Goal: Task Accomplishment & Management: Use online tool/utility

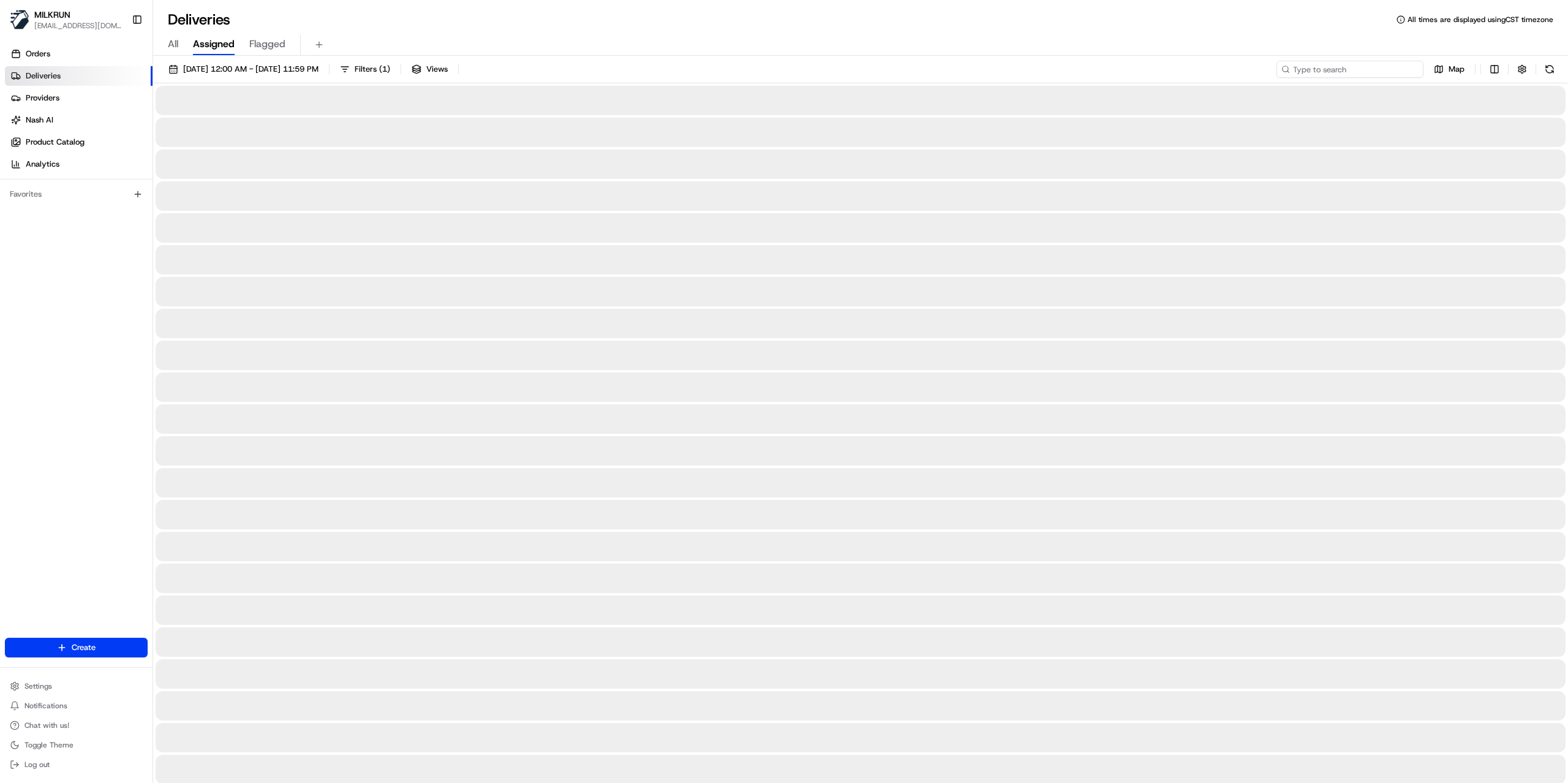
click at [1378, 74] on input at bounding box center [1350, 69] width 147 height 17
paste input "00b7c3f7-983d-4710-bb6a-1262690038d2"
type input "00b7c3f7-983d-4710-bb6a-1262690038d2"
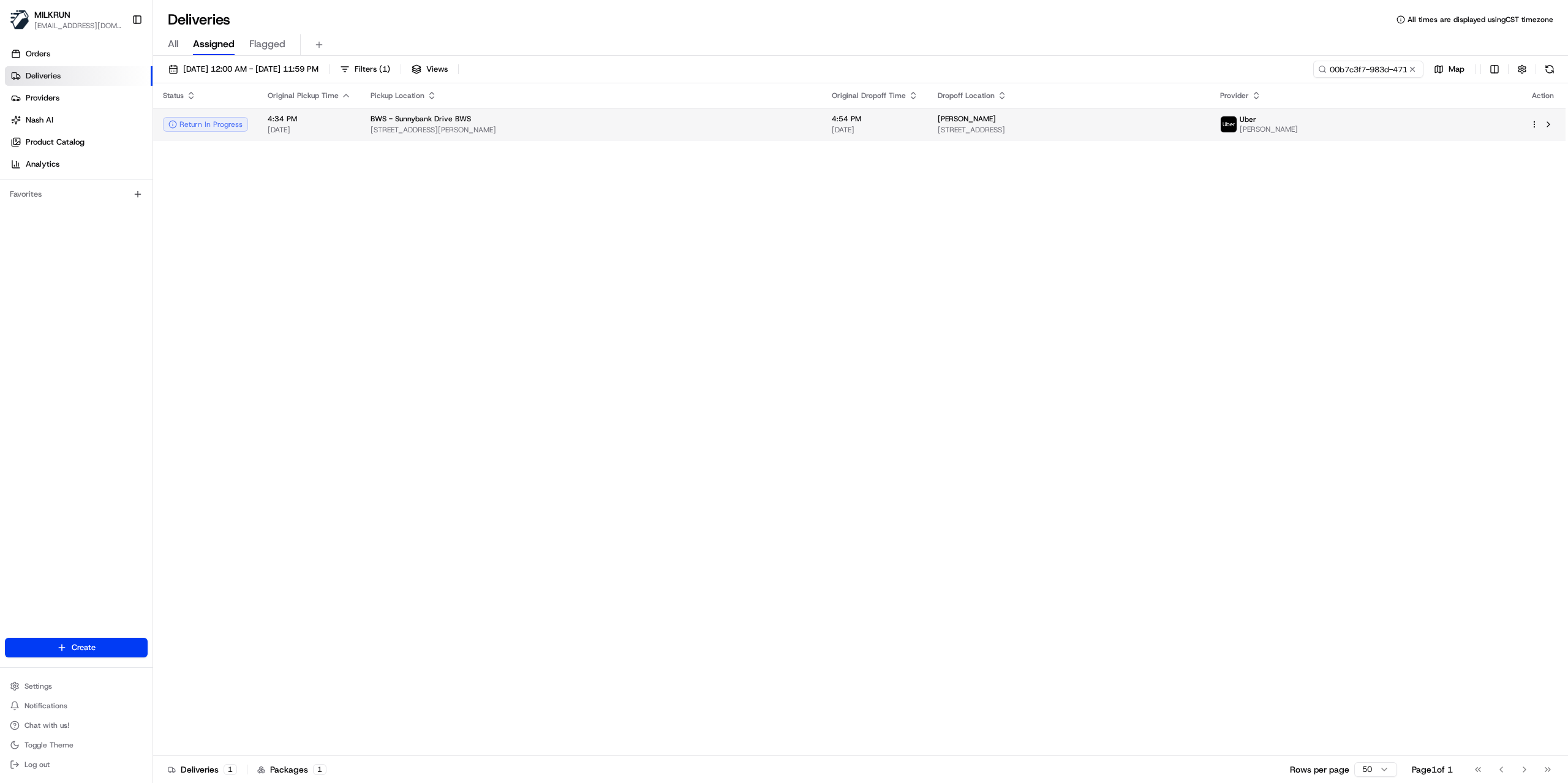
click at [743, 137] on td "BWS - Sunnybank Drive BWS 275 McCullough Street, Sunnybank, QLD 4109, AU" at bounding box center [591, 124] width 461 height 33
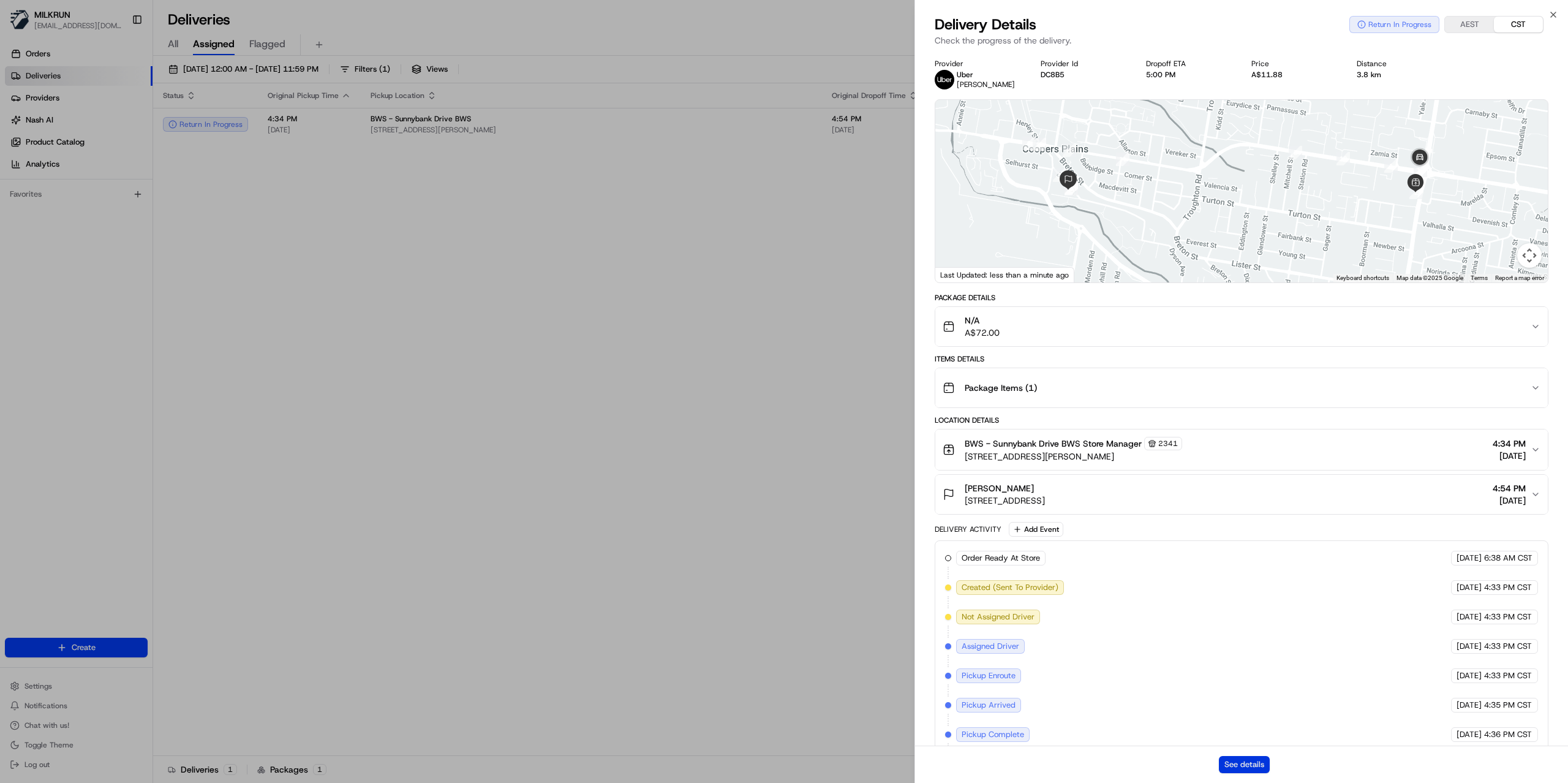
click at [1226, 763] on button "See details" at bounding box center [1244, 764] width 51 height 17
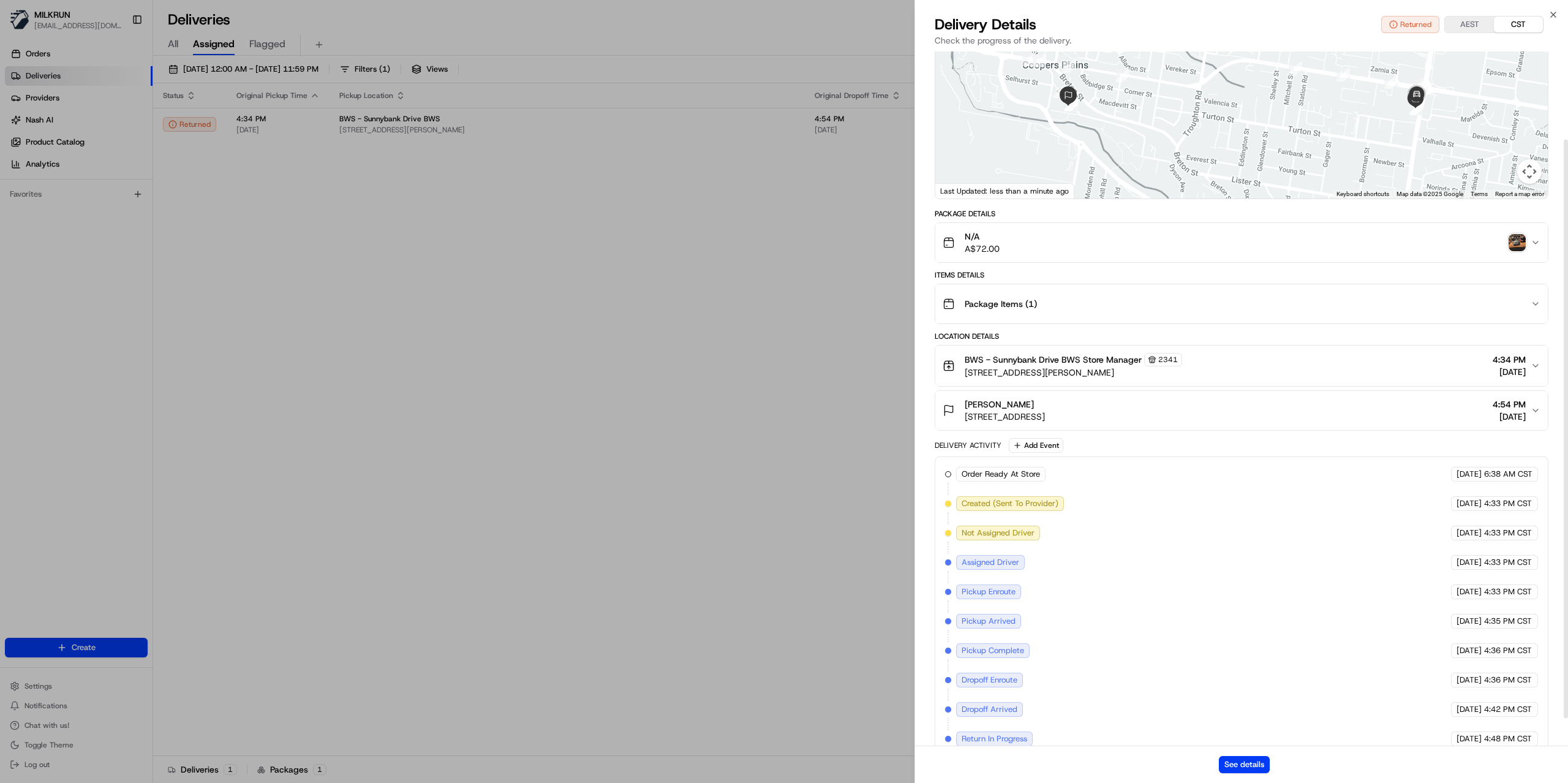
scroll to position [139, 0]
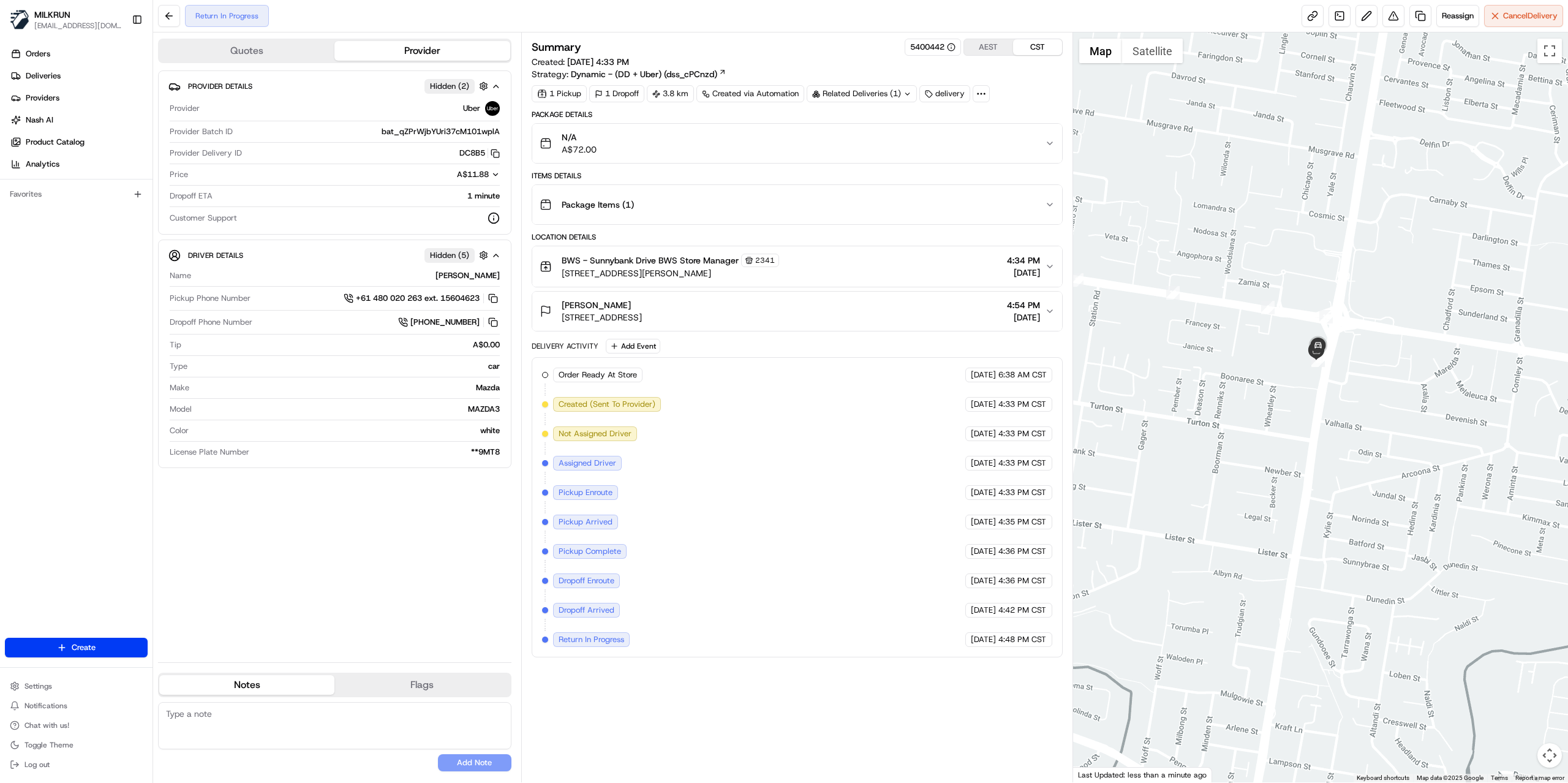
drag, startPoint x: 1494, startPoint y: 429, endPoint x: 1296, endPoint y: 435, distance: 198.1
click at [1296, 435] on div at bounding box center [1321, 407] width 496 height 750
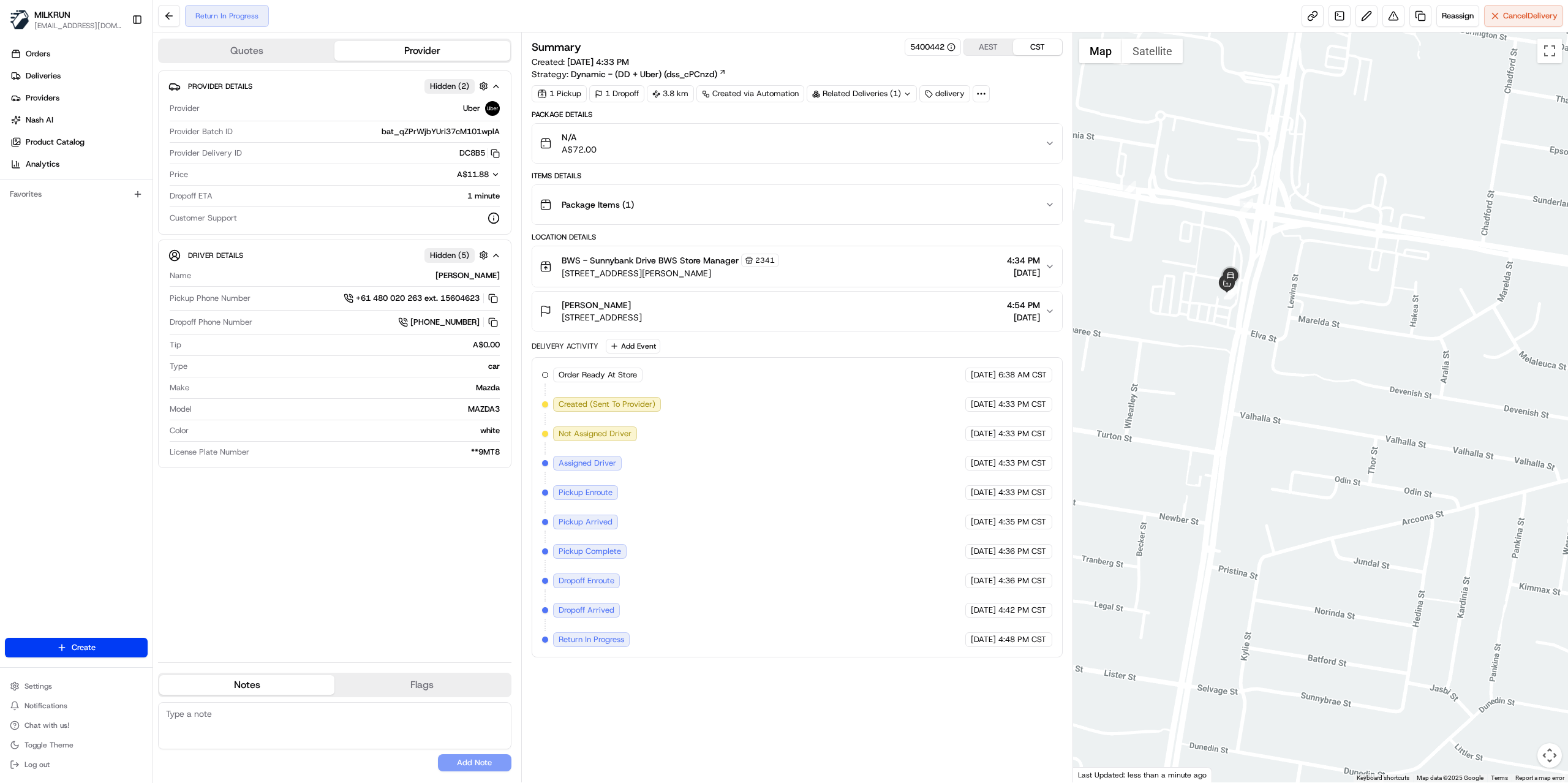
drag, startPoint x: 1250, startPoint y: 293, endPoint x: 1150, endPoint y: 265, distance: 103.8
click at [1150, 265] on div at bounding box center [1321, 407] width 496 height 750
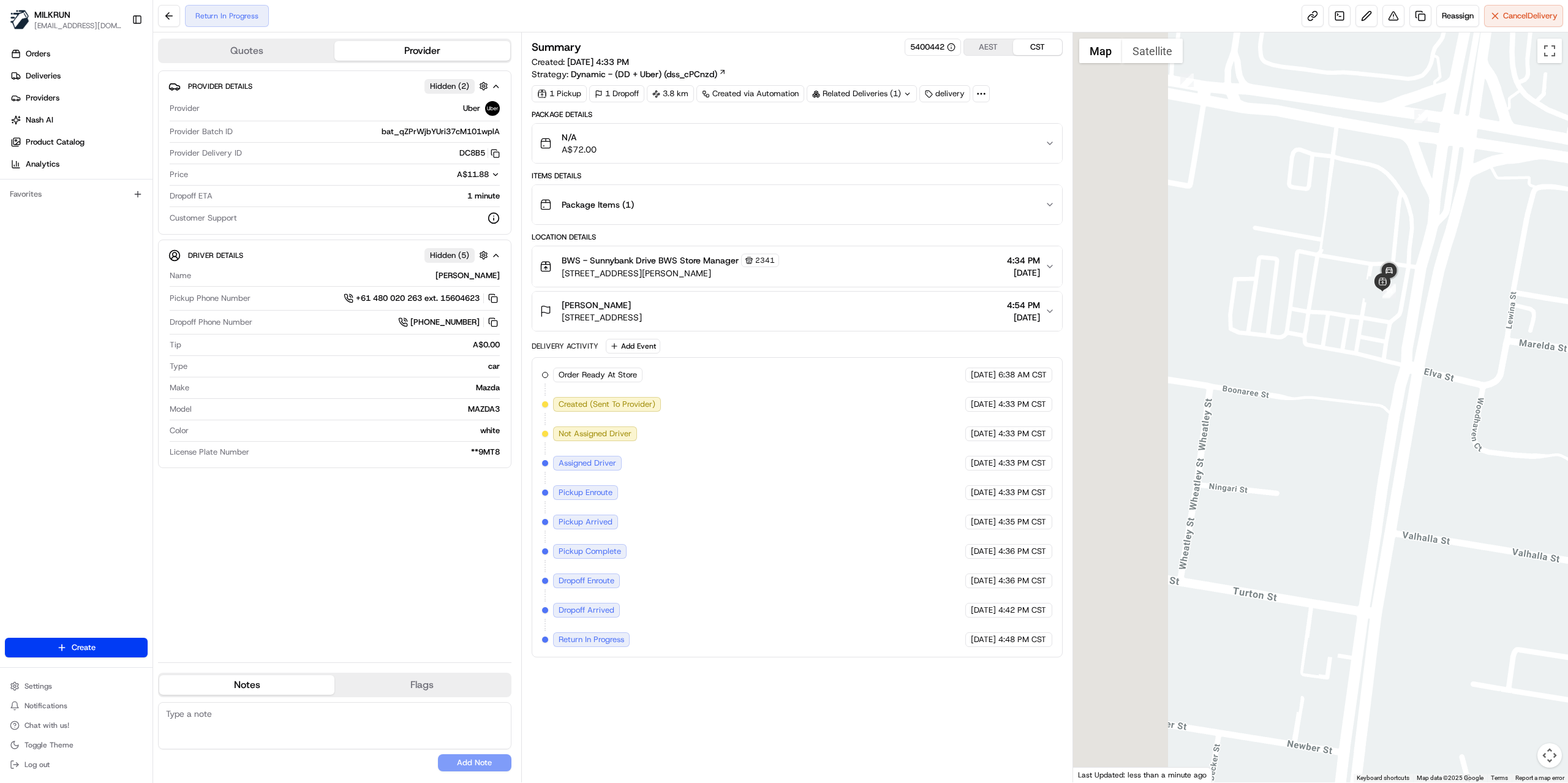
drag, startPoint x: 1167, startPoint y: 314, endPoint x: 1392, endPoint y: 354, distance: 228.5
click at [1415, 361] on div at bounding box center [1321, 407] width 496 height 750
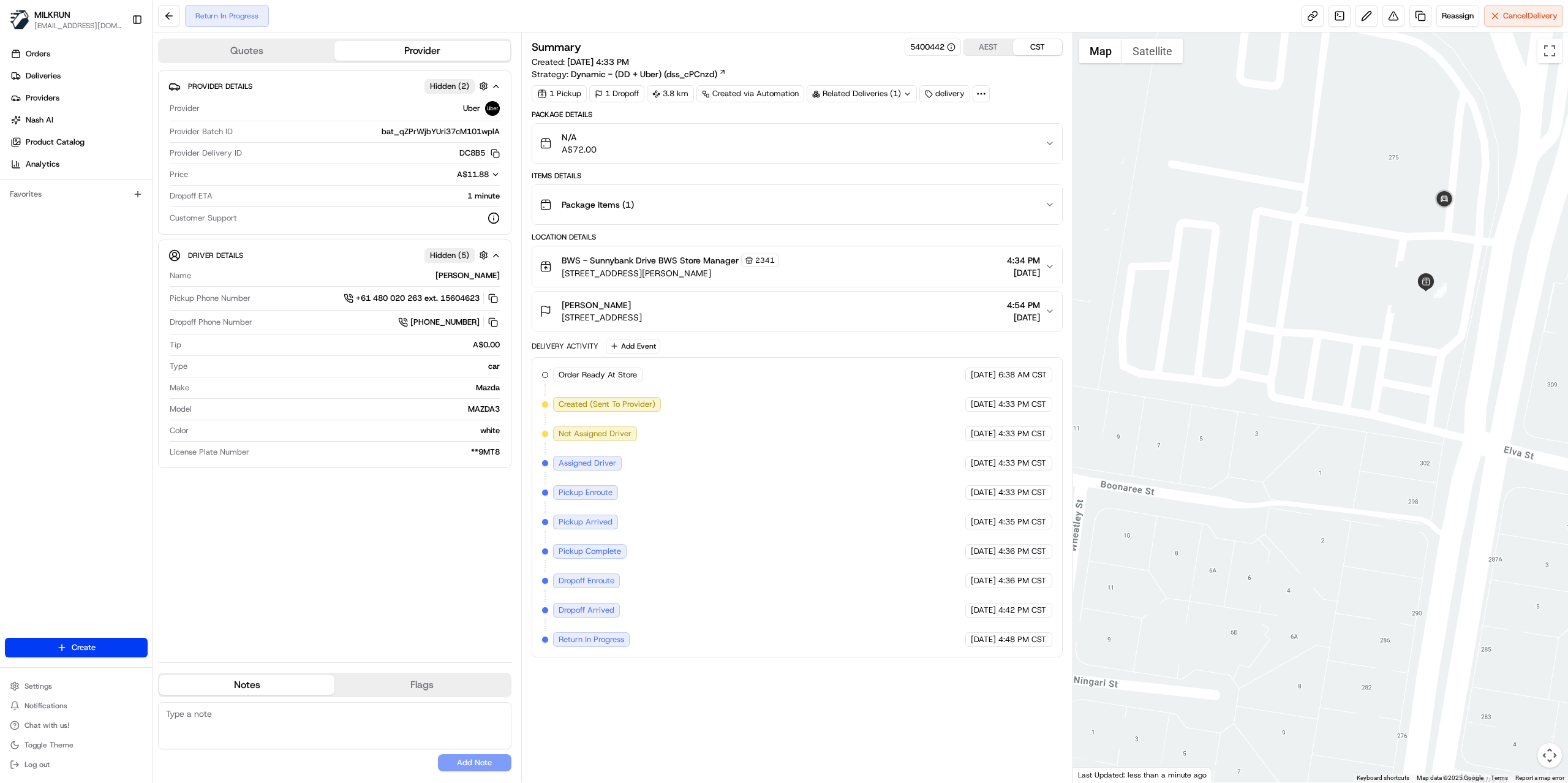
drag, startPoint x: 351, startPoint y: 569, endPoint x: 356, endPoint y: 565, distance: 6.4
click at [351, 569] on div "Provider Details Hidden ( 2 ) Provider Uber Provider Batch ID bat_qZPrWjbYUri37…" at bounding box center [335, 361] width 354 height 582
click at [642, 308] on div "[PERSON_NAME]" at bounding box center [602, 305] width 80 height 12
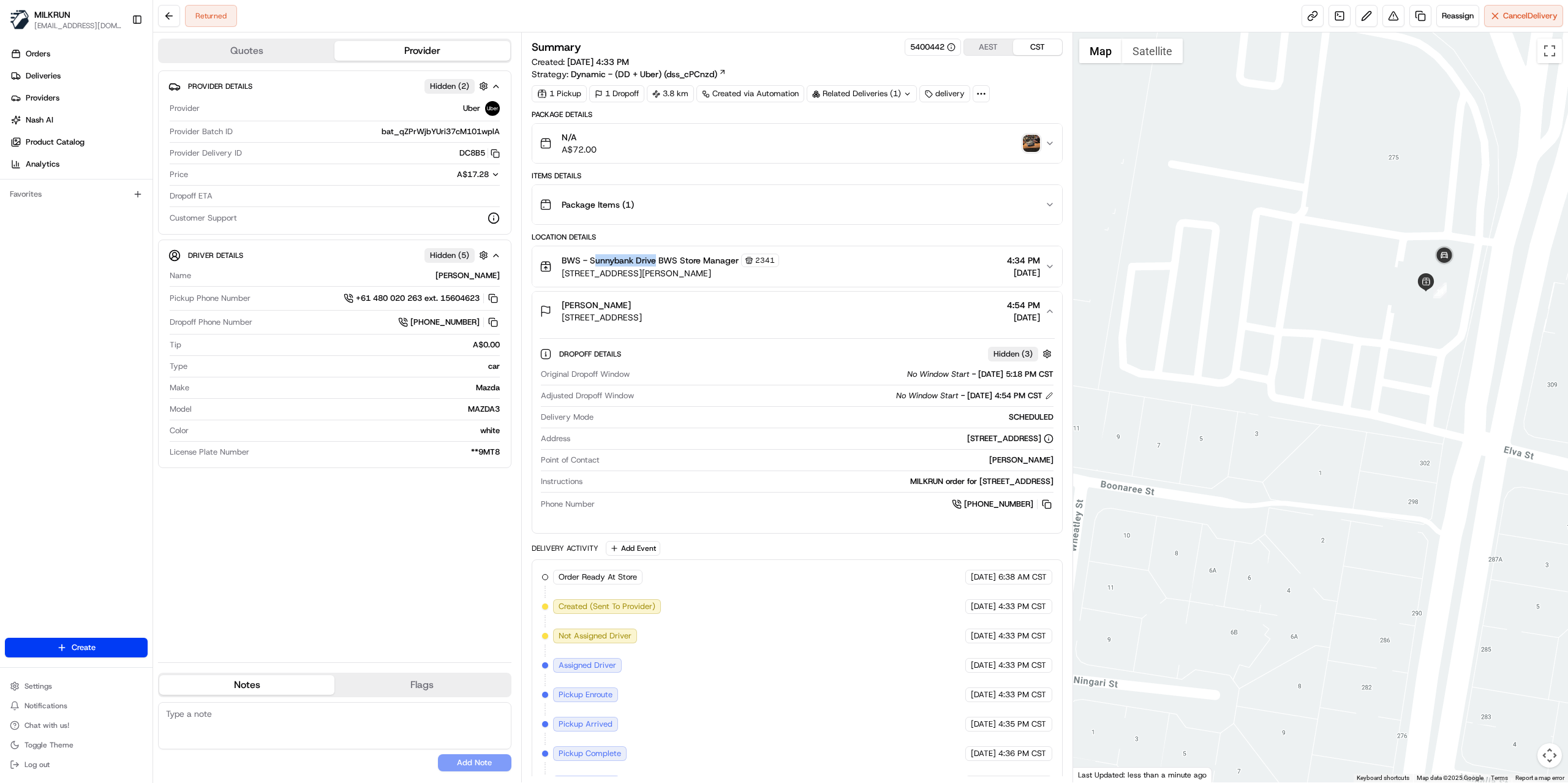
drag, startPoint x: 593, startPoint y: 263, endPoint x: 655, endPoint y: 263, distance: 62.0
click at [655, 263] on span "BWS - Sunnybank Drive BWS Store Manager" at bounding box center [650, 260] width 177 height 12
copy span "unnybank Drive"
click at [1419, 18] on link at bounding box center [1420, 16] width 22 height 22
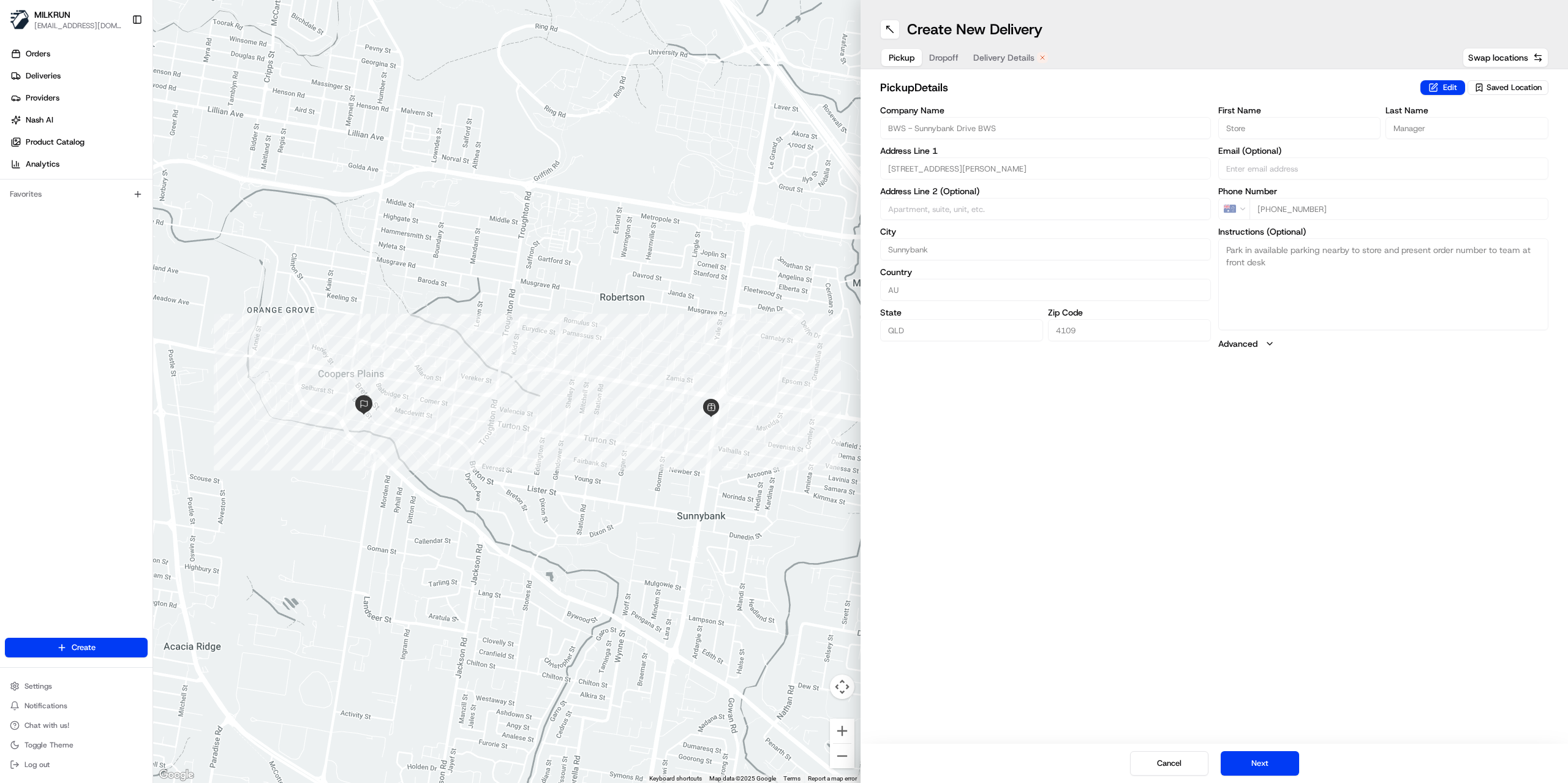
click at [1001, 58] on span "Delivery Details" at bounding box center [1004, 57] width 61 height 12
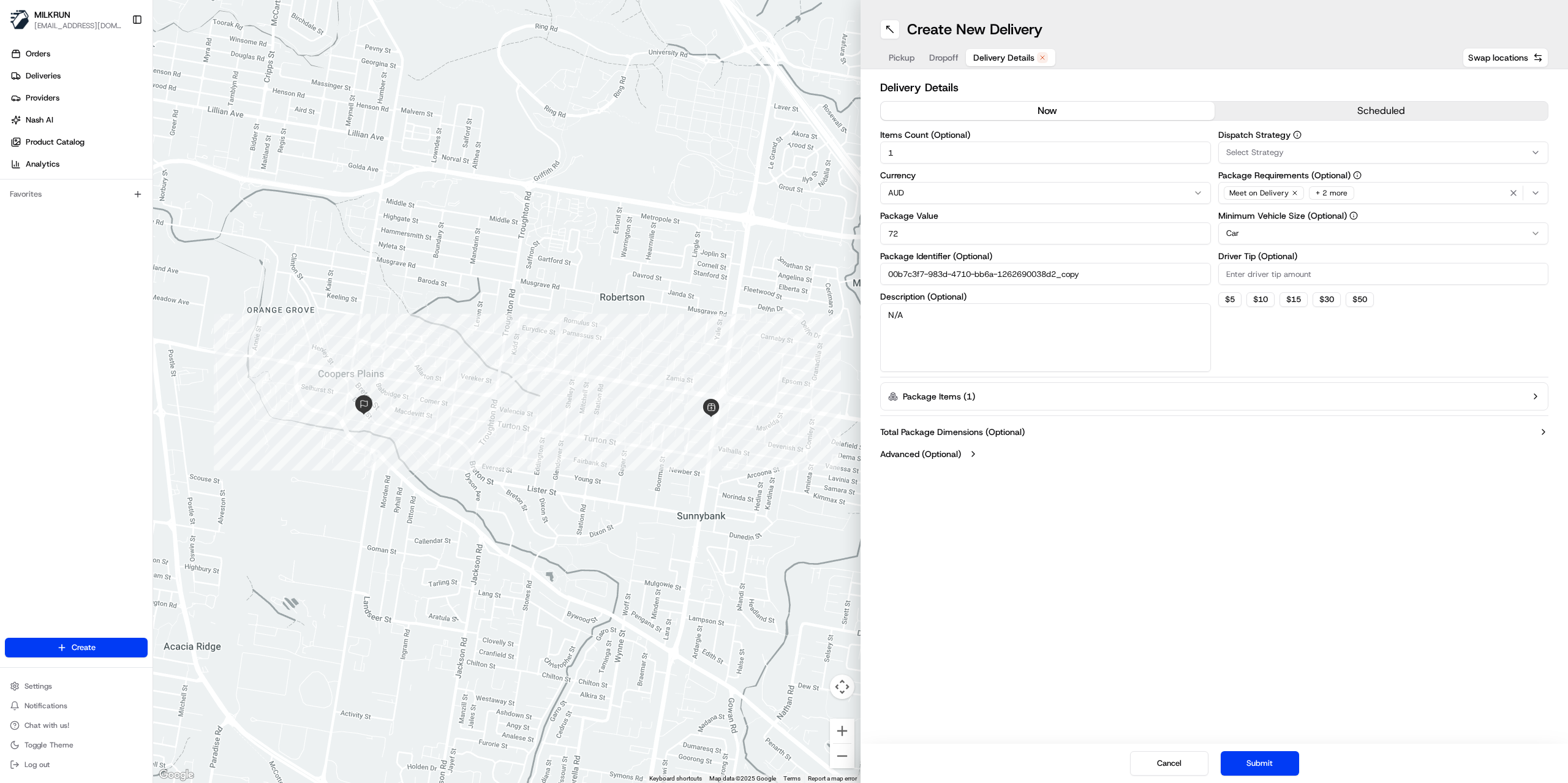
click at [1028, 116] on button "now" at bounding box center [1048, 111] width 334 height 18
click at [1277, 768] on button "Submit" at bounding box center [1259, 763] width 78 height 25
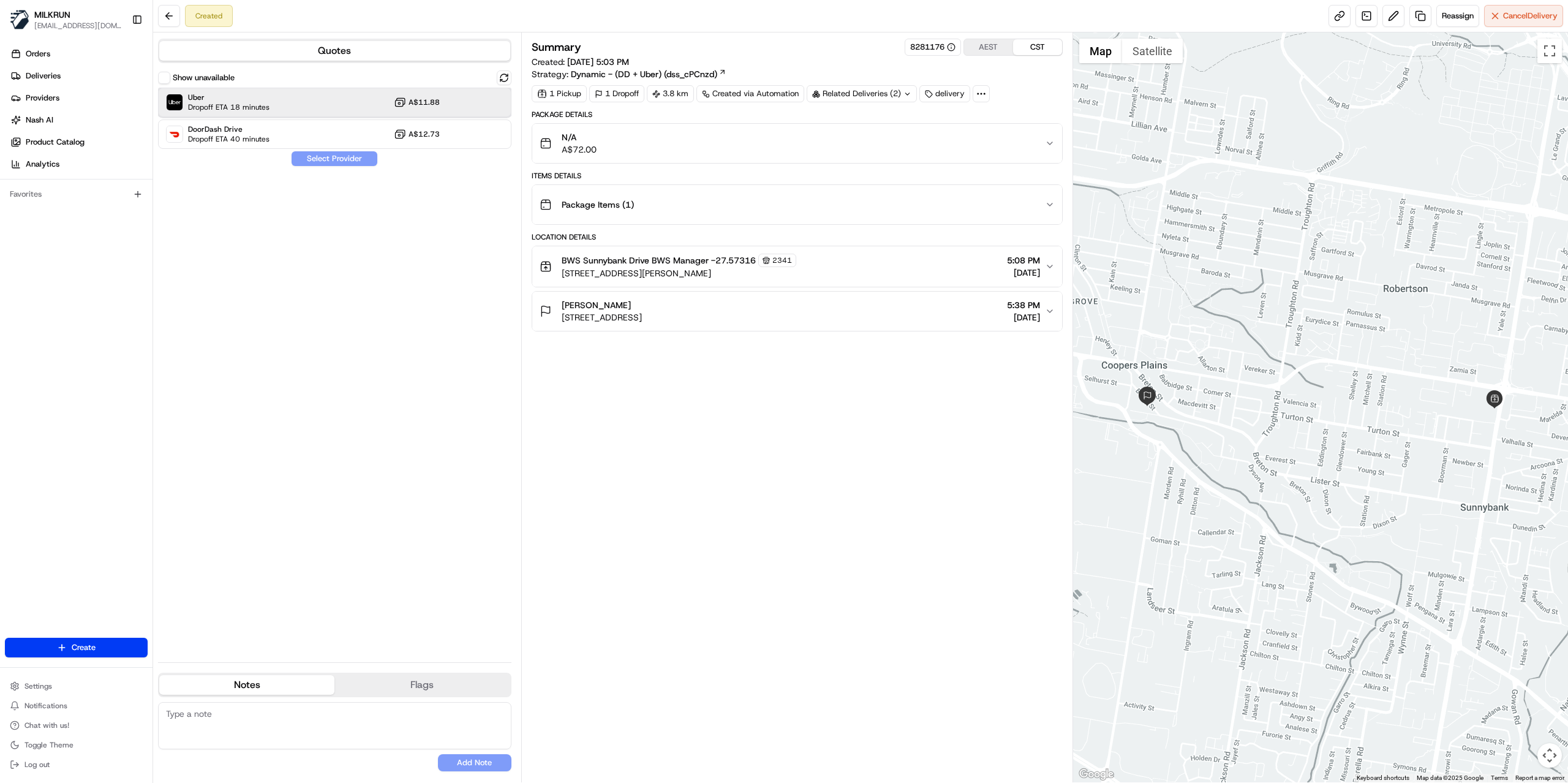
click at [292, 115] on div "Uber Dropoff ETA 18 minutes A$11.88" at bounding box center [335, 102] width 354 height 29
click at [311, 155] on button "Assign Provider" at bounding box center [334, 158] width 87 height 15
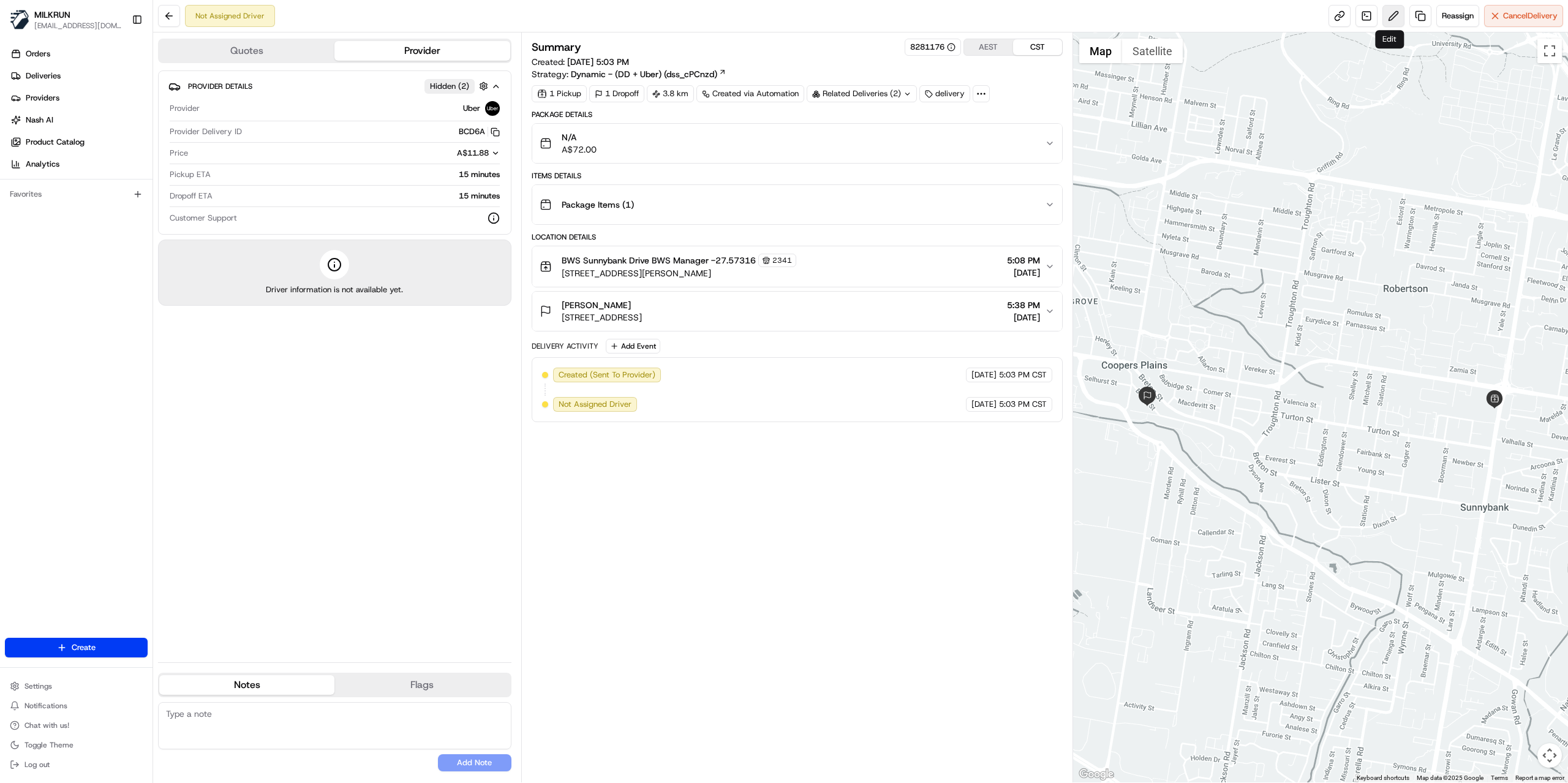
click at [1393, 16] on button at bounding box center [1393, 16] width 22 height 22
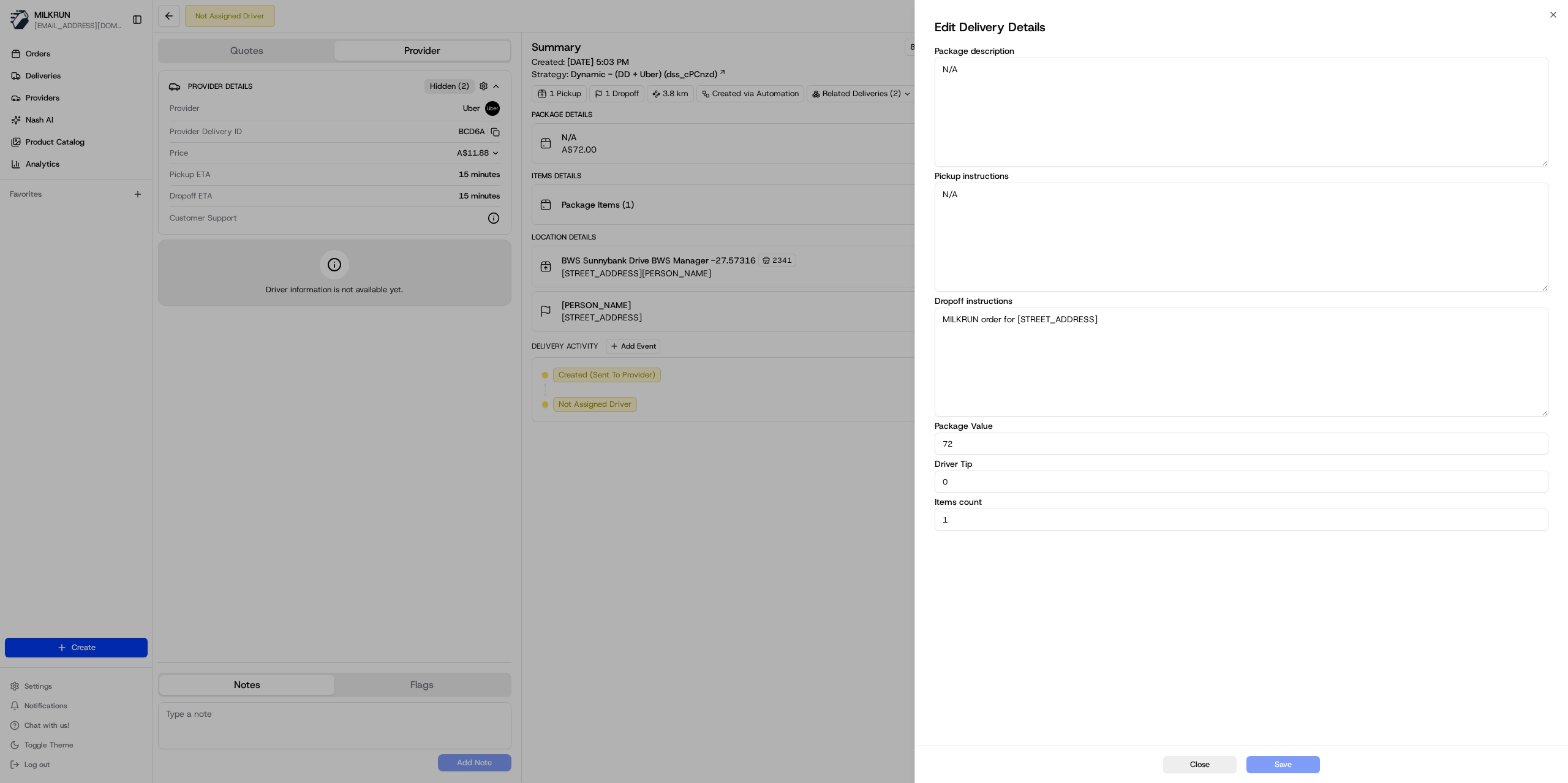
click at [1099, 371] on textarea "MILKRUN order for [STREET_ADDRESS]" at bounding box center [1241, 361] width 614 height 109
click at [1296, 332] on textarea "MILKRUN order for [STREET_ADDRESS]" at bounding box center [1241, 361] width 614 height 109
paste textarea "+61 477 693 813"
type textarea "MILKRUN order for 33 Bovey St, Coopers Plains, QLD 4108, AU - Please call the c…"
click at [1275, 763] on button "Save" at bounding box center [1283, 764] width 74 height 17
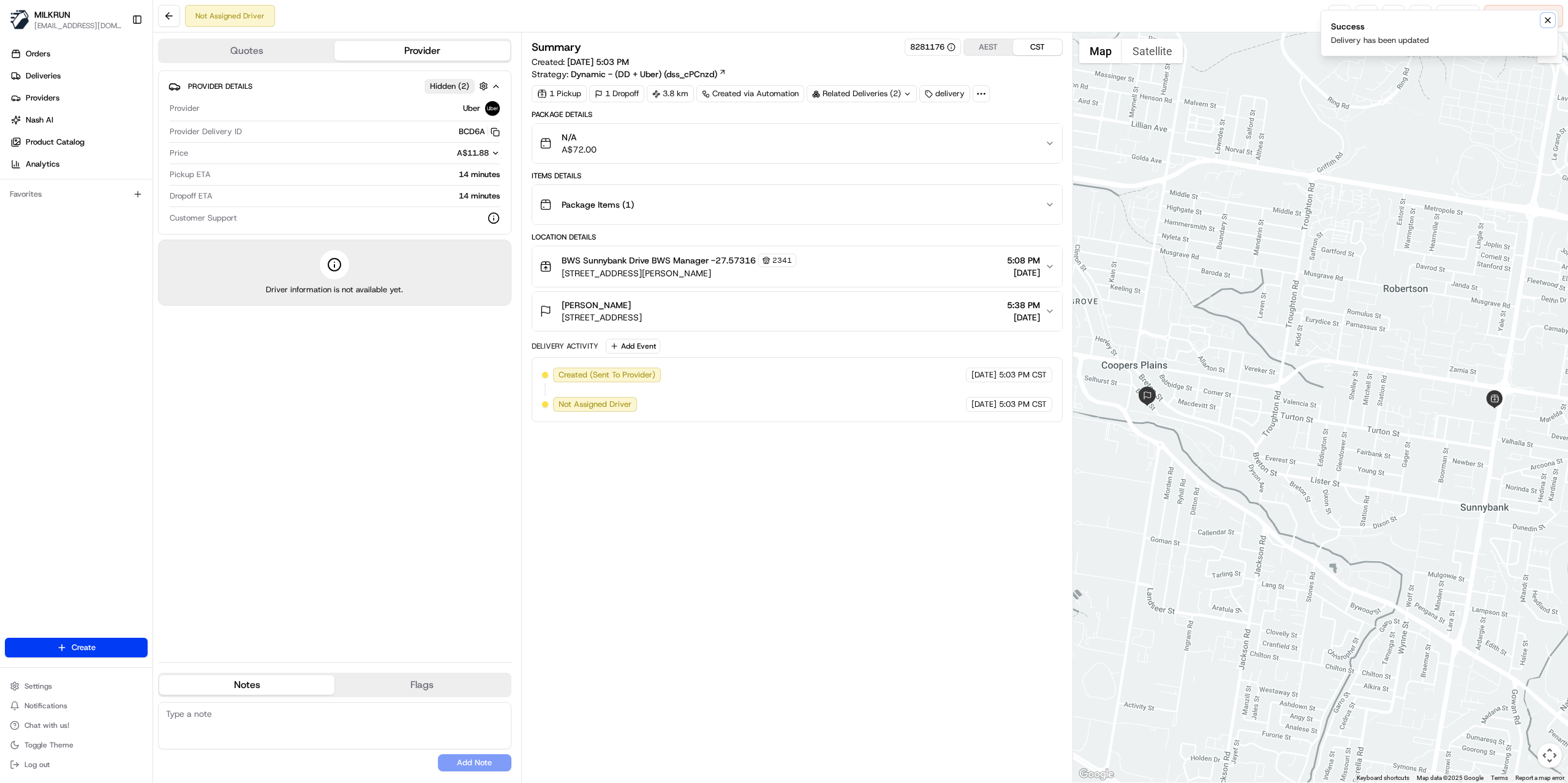
click at [1551, 20] on icon "Notifications (F8)" at bounding box center [1548, 20] width 10 height 10
click at [1338, 10] on link at bounding box center [1339, 16] width 22 height 22
